Goal: Transaction & Acquisition: Download file/media

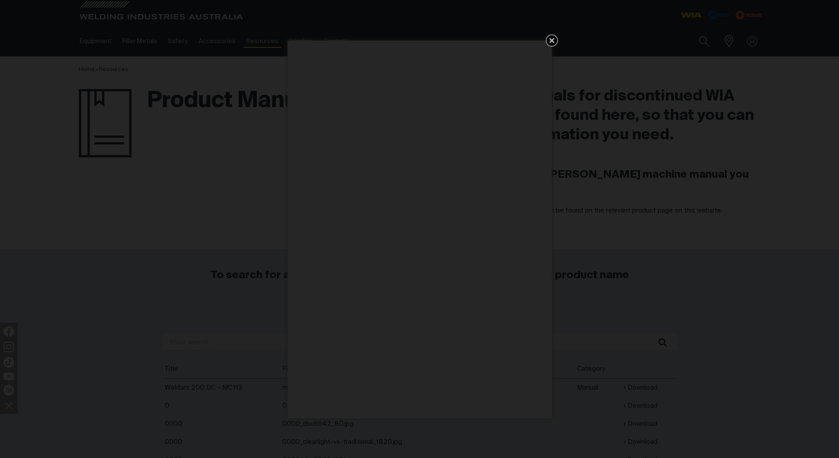
click at [552, 35] on icon "Get 5 WIA Welding Guides Free!" at bounding box center [552, 40] width 11 height 11
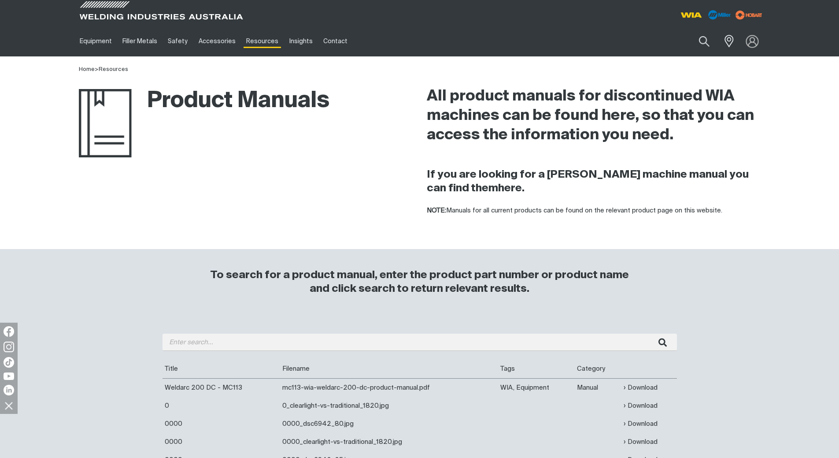
click at [755, 40] on img at bounding box center [752, 41] width 13 height 13
click at [704, 56] on div "Search When search results are available use up and down arrows to review and e…" at bounding box center [679, 41] width 173 height 30
click at [702, 57] on link "Partner Login" at bounding box center [716, 58] width 97 height 16
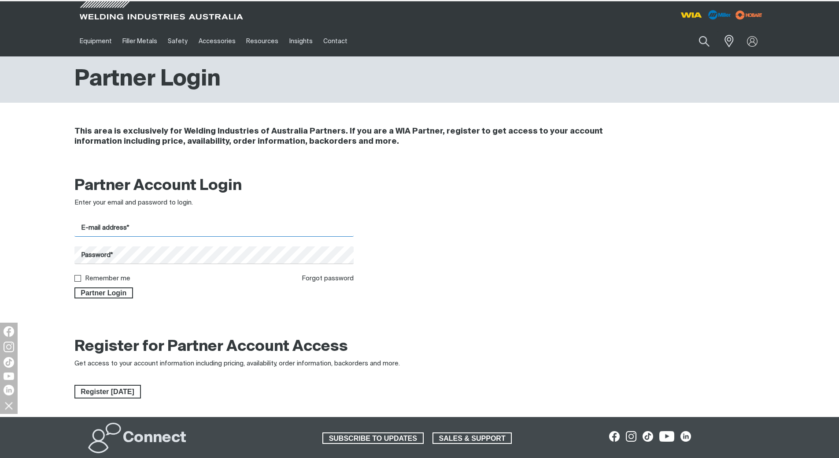
type input "[EMAIL_ADDRESS][DOMAIN_NAME]"
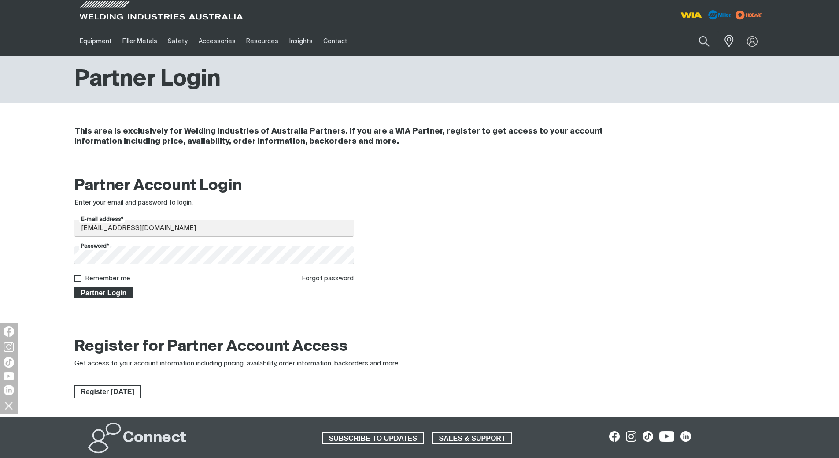
click at [113, 295] on span "Partner Login" at bounding box center [103, 292] width 57 height 11
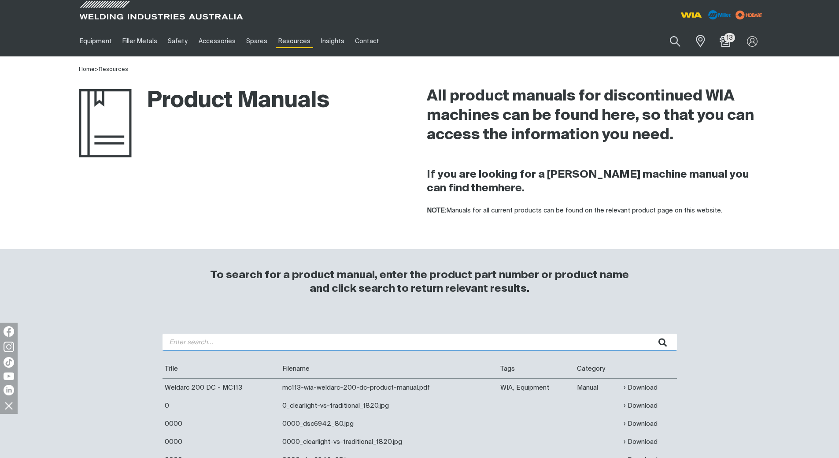
click at [330, 342] on input "search" at bounding box center [420, 342] width 515 height 17
type input "MC114"
click at [649, 334] on button "submit" at bounding box center [663, 342] width 28 height 17
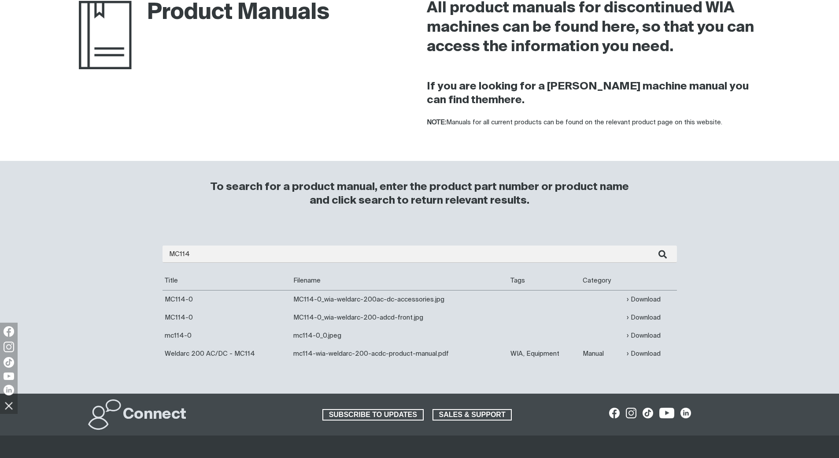
scroll to position [132, 0]
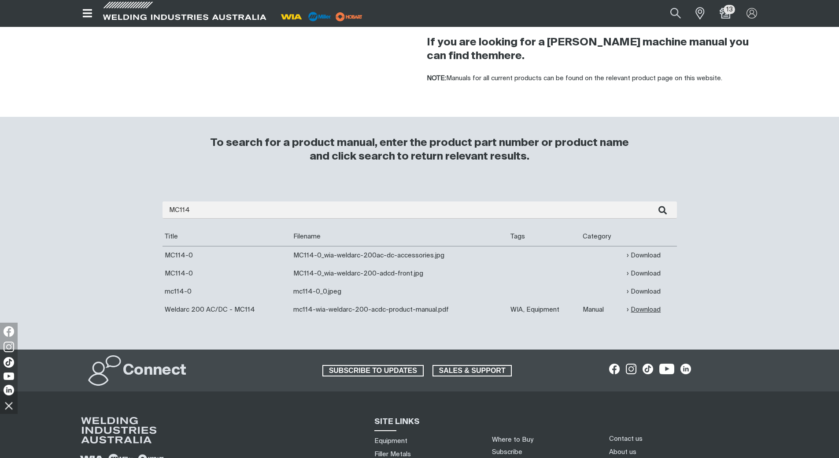
click at [638, 308] on link "Download" at bounding box center [644, 309] width 34 height 10
